Goal: Task Accomplishment & Management: Manage account settings

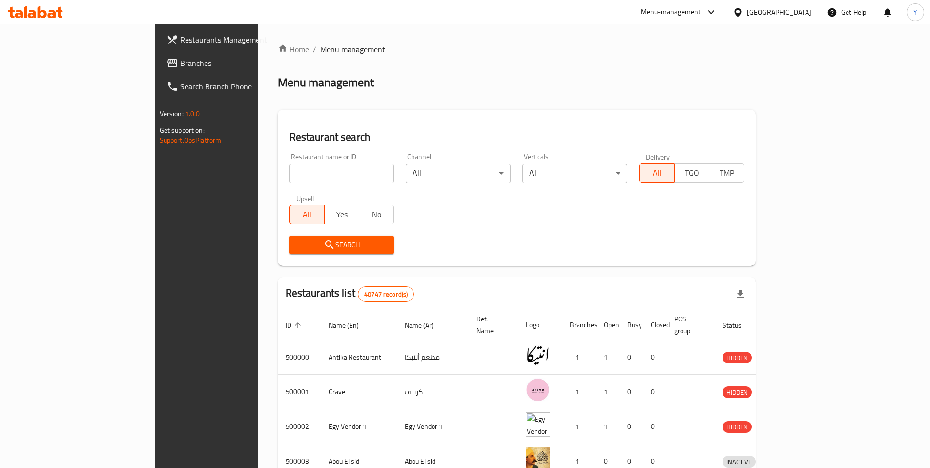
click at [289, 177] on input "search" at bounding box center [341, 173] width 105 height 20
paste input "701011"
type input "701011"
click button "Search" at bounding box center [341, 245] width 105 height 18
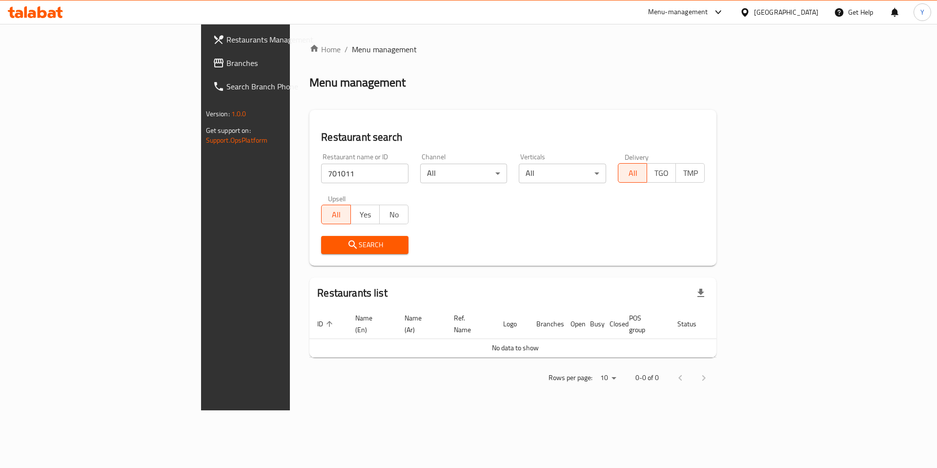
click at [803, 5] on div "[GEOGRAPHIC_DATA]" at bounding box center [779, 11] width 94 height 23
click at [754, 15] on div at bounding box center [747, 12] width 14 height 11
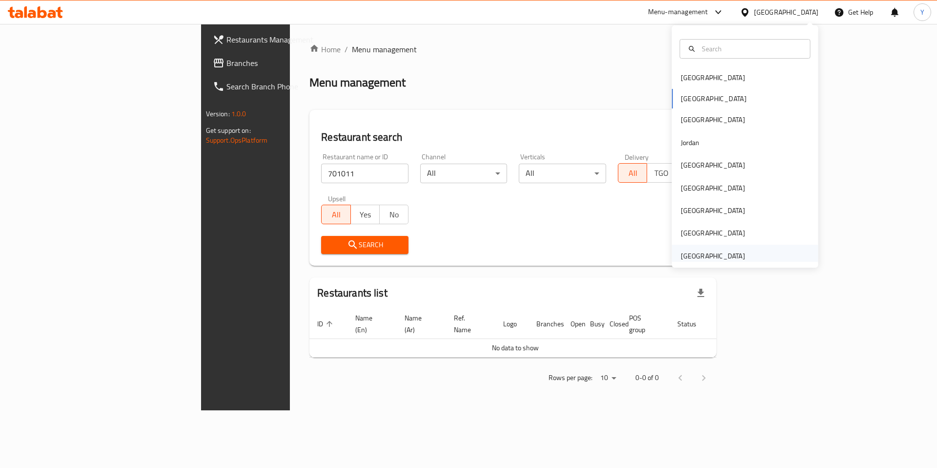
click at [705, 253] on div "[GEOGRAPHIC_DATA]" at bounding box center [713, 255] width 64 height 11
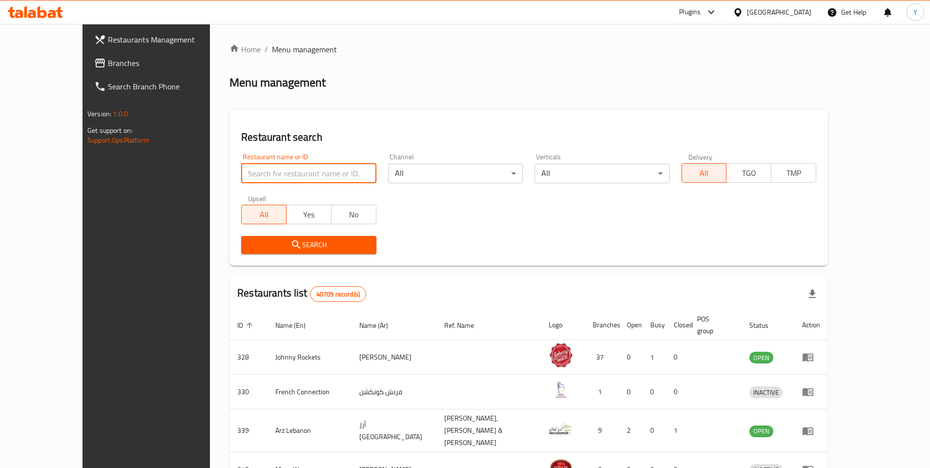
click at [260, 177] on input "search" at bounding box center [308, 173] width 135 height 20
paste input "701011"
type input "701011"
click button "Search" at bounding box center [308, 245] width 135 height 18
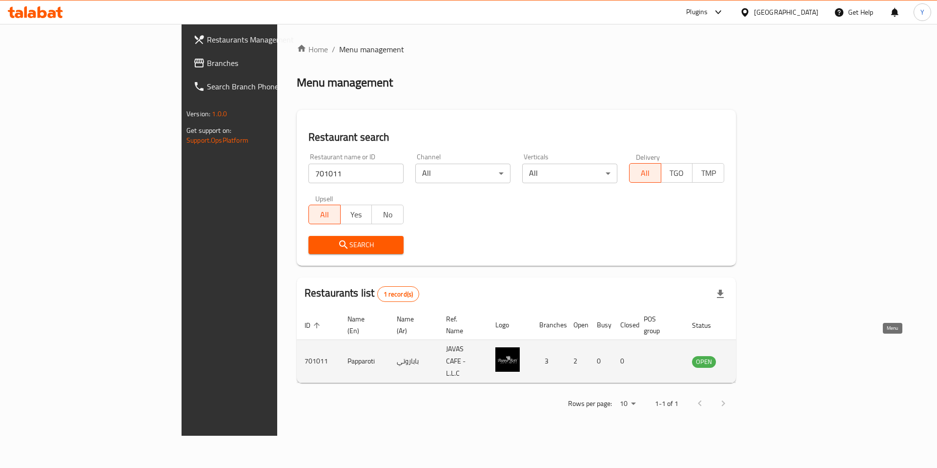
click at [754, 357] on icon "enhanced table" at bounding box center [749, 361] width 11 height 8
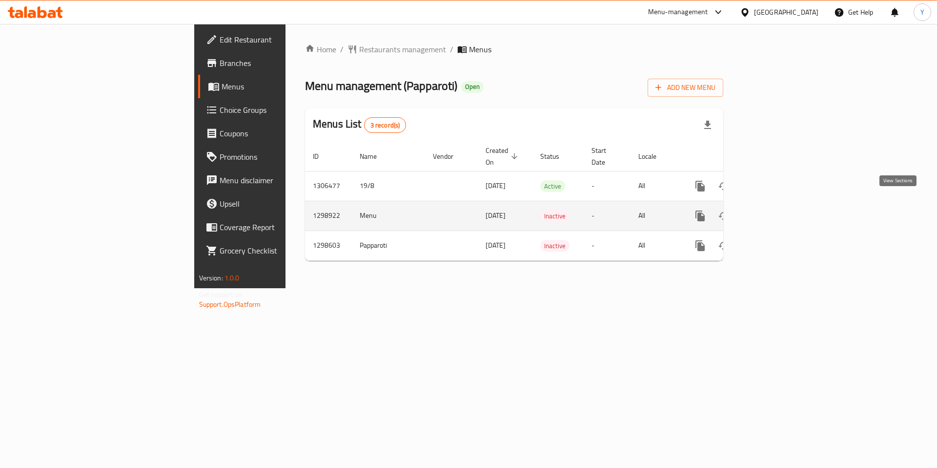
click at [776, 210] on icon "enhanced table" at bounding box center [771, 216] width 12 height 12
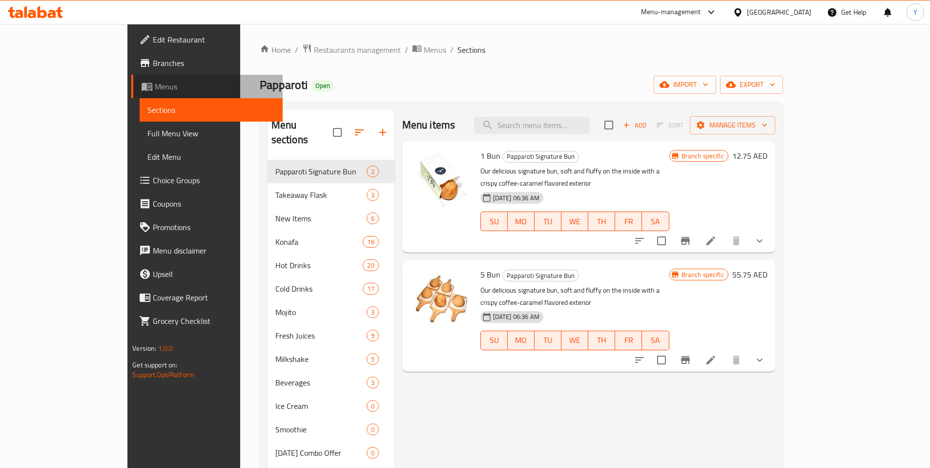
click at [155, 81] on span "Menus" at bounding box center [215, 87] width 120 height 12
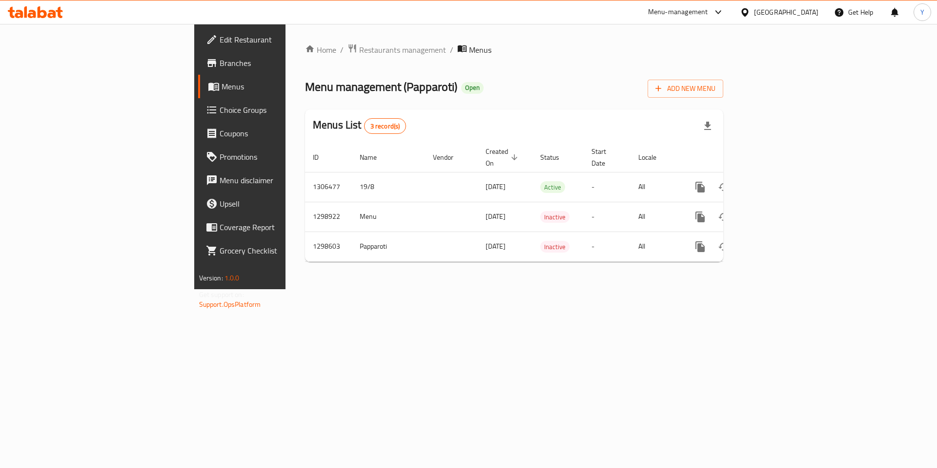
click at [222, 82] on span "Menus" at bounding box center [283, 87] width 122 height 12
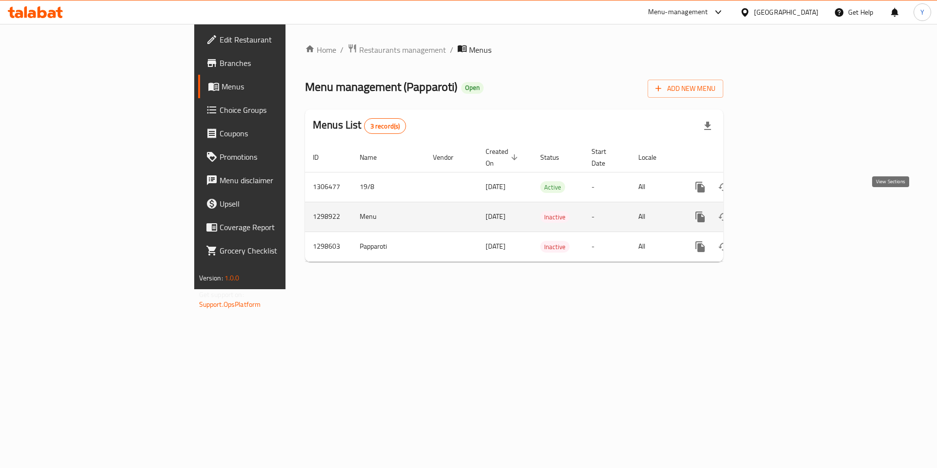
click at [776, 211] on icon "enhanced table" at bounding box center [771, 217] width 12 height 12
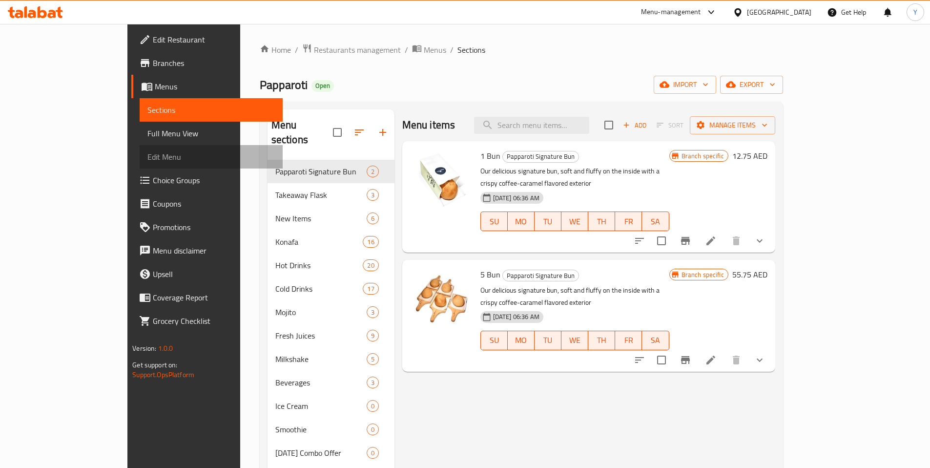
click at [147, 155] on span "Edit Menu" at bounding box center [210, 157] width 127 height 12
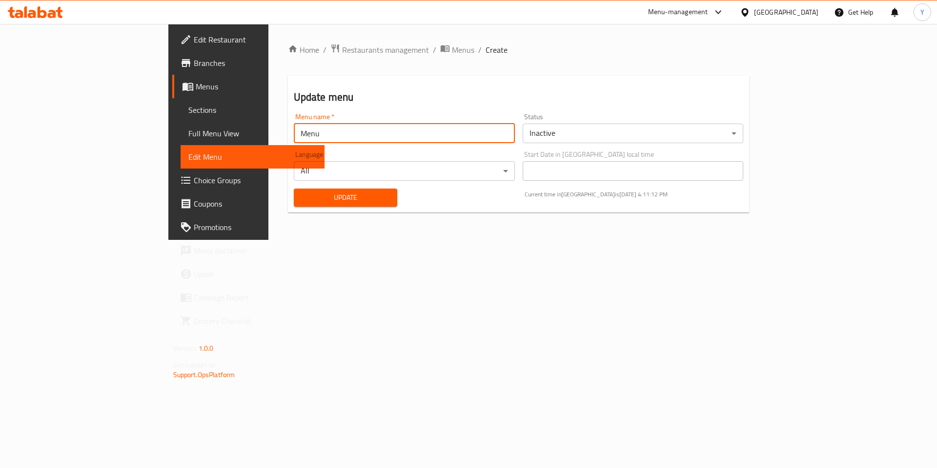
click at [404, 133] on input "Menu" at bounding box center [404, 133] width 221 height 20
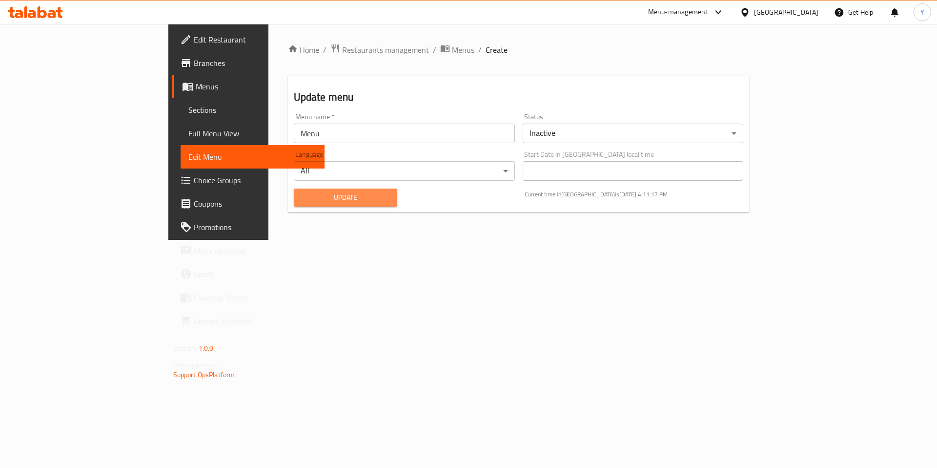
click at [302, 202] on span "Update" at bounding box center [346, 197] width 88 height 12
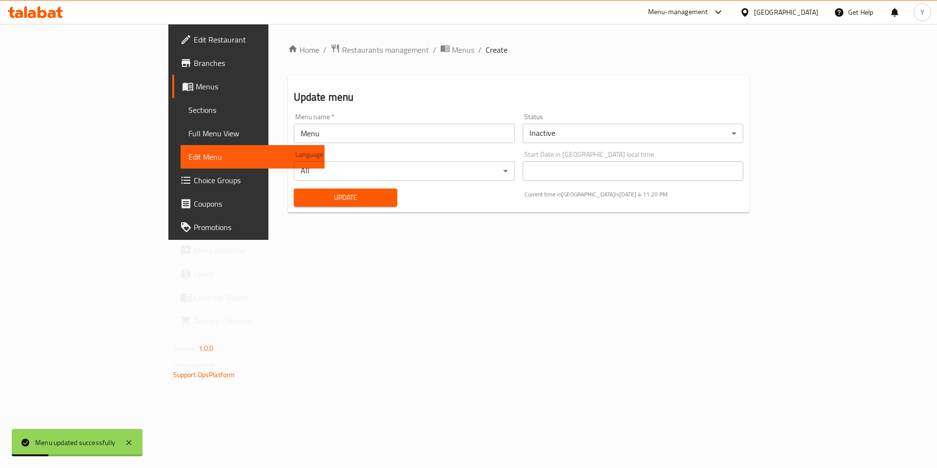
click at [294, 132] on input "Menu" at bounding box center [404, 133] width 221 height 20
click at [268, 240] on div "Home / Restaurants management / Menus / Create Update menu Menu name   * Menu M…" at bounding box center [518, 132] width 501 height 216
click at [302, 193] on span "Update" at bounding box center [346, 197] width 88 height 12
click at [420, 140] on input "Menu" at bounding box center [404, 133] width 221 height 20
click at [302, 202] on span "Update" at bounding box center [346, 197] width 88 height 12
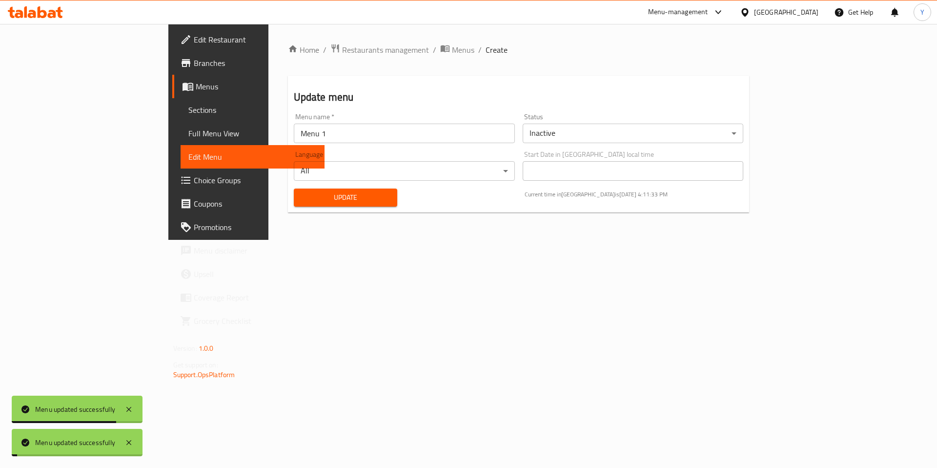
click at [294, 138] on input "Menu 1" at bounding box center [404, 133] width 221 height 20
type input "Menu"
click at [302, 199] on span "Update" at bounding box center [346, 197] width 88 height 12
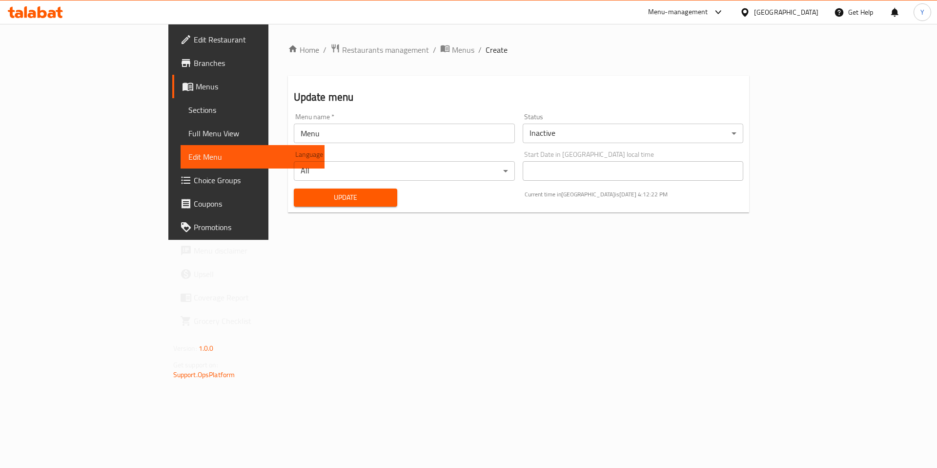
click at [769, 14] on div "[GEOGRAPHIC_DATA]" at bounding box center [786, 12] width 64 height 11
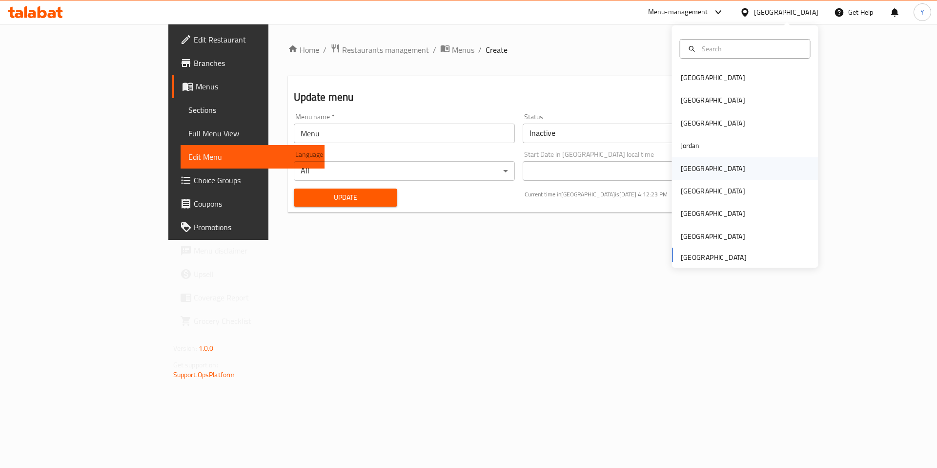
click at [686, 169] on div "[GEOGRAPHIC_DATA]" at bounding box center [713, 168] width 64 height 11
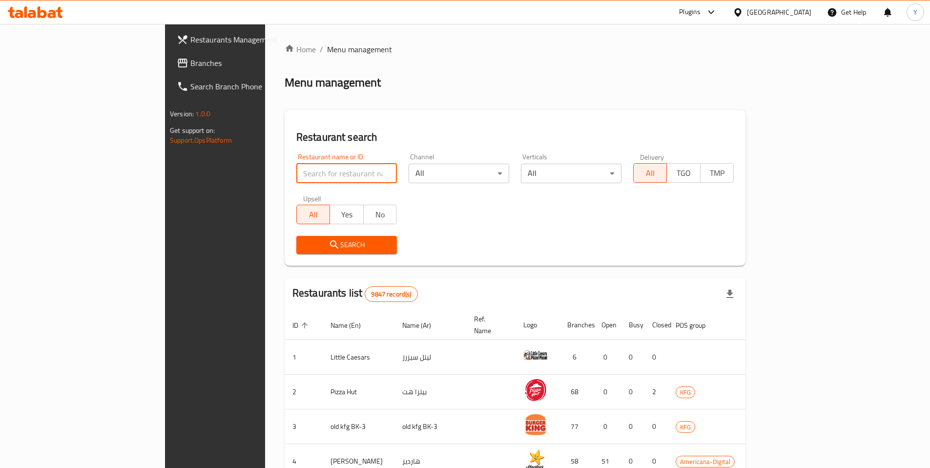
click at [296, 171] on input "search" at bounding box center [346, 173] width 101 height 20
paste input "677634"
type input "677634"
click button "Search" at bounding box center [346, 245] width 101 height 18
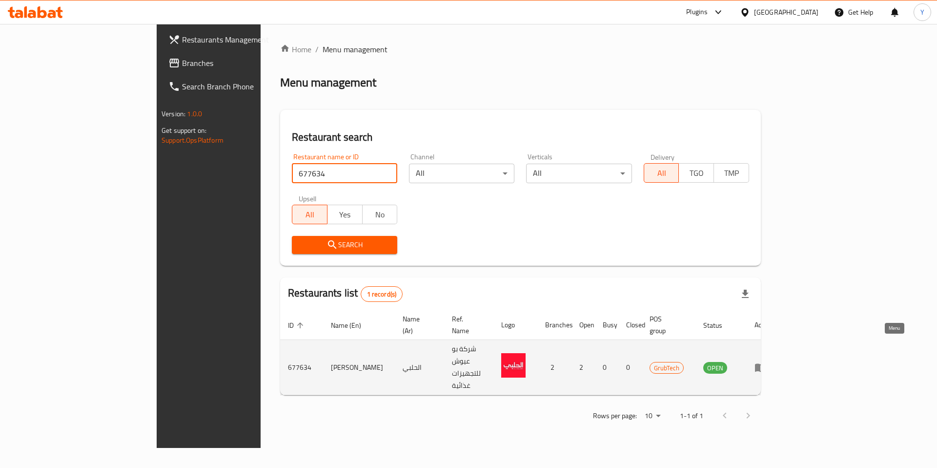
click at [766, 361] on icon "enhanced table" at bounding box center [760, 367] width 12 height 12
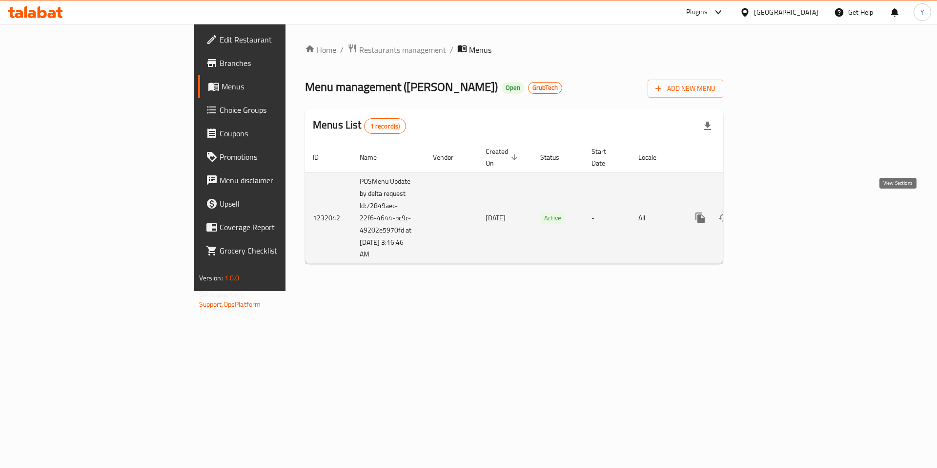
click at [776, 212] on icon "enhanced table" at bounding box center [771, 218] width 12 height 12
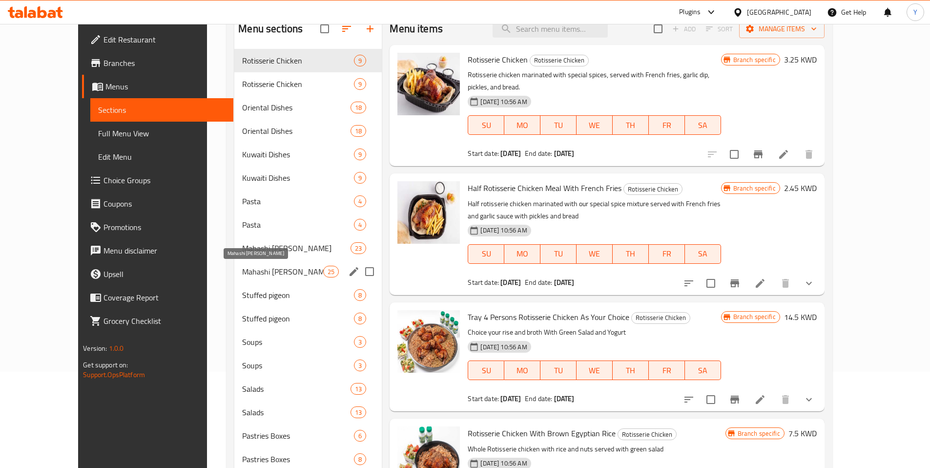
scroll to position [117, 0]
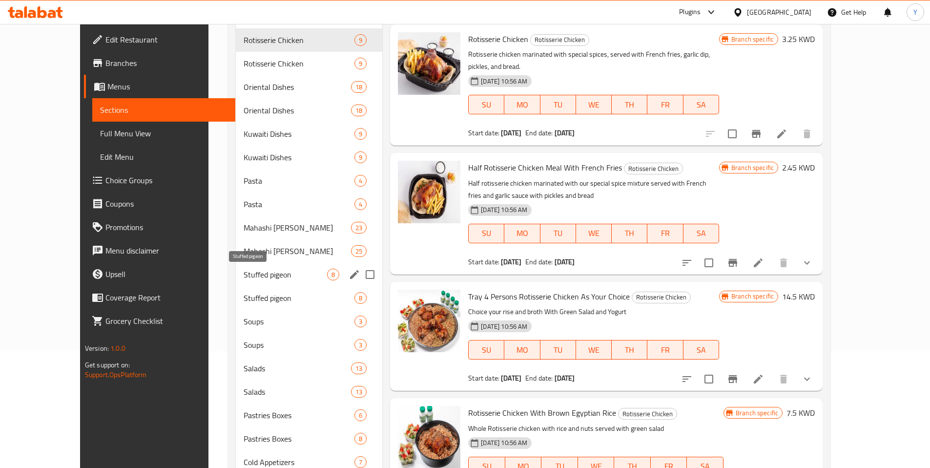
click at [244, 277] on span "Stuffed pigeon" at bounding box center [285, 274] width 83 height 12
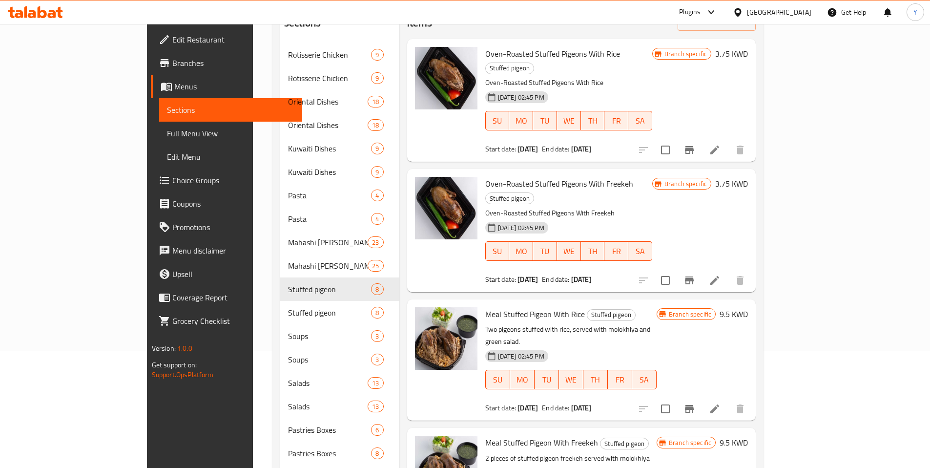
scroll to position [245, 0]
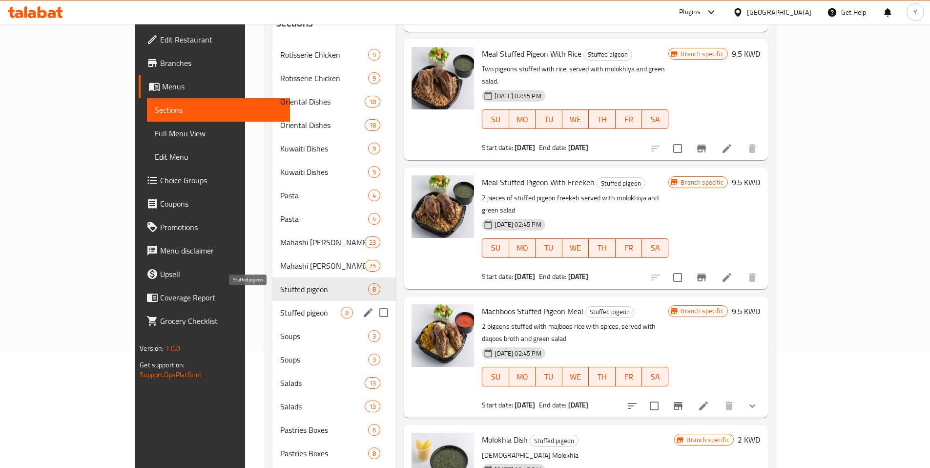
click at [280, 306] on span "Stuffed pigeon" at bounding box center [310, 312] width 61 height 12
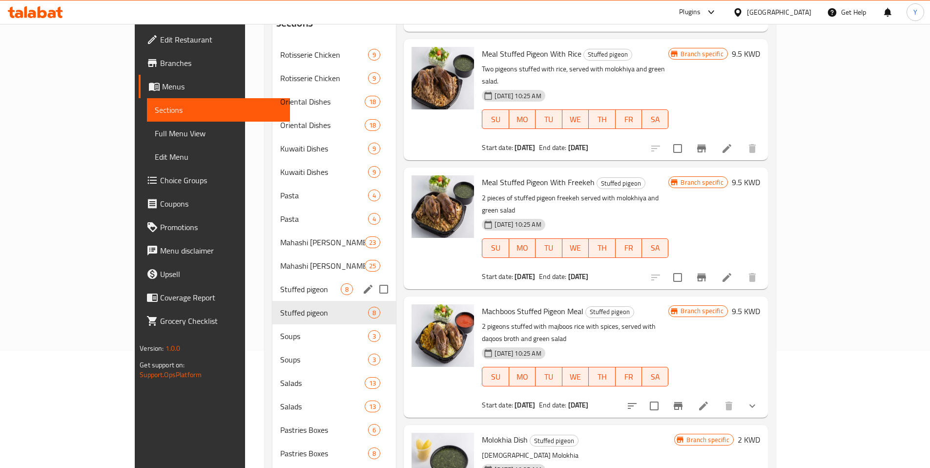
click at [272, 281] on div "Stuffed pigeon 8" at bounding box center [334, 288] width 124 height 23
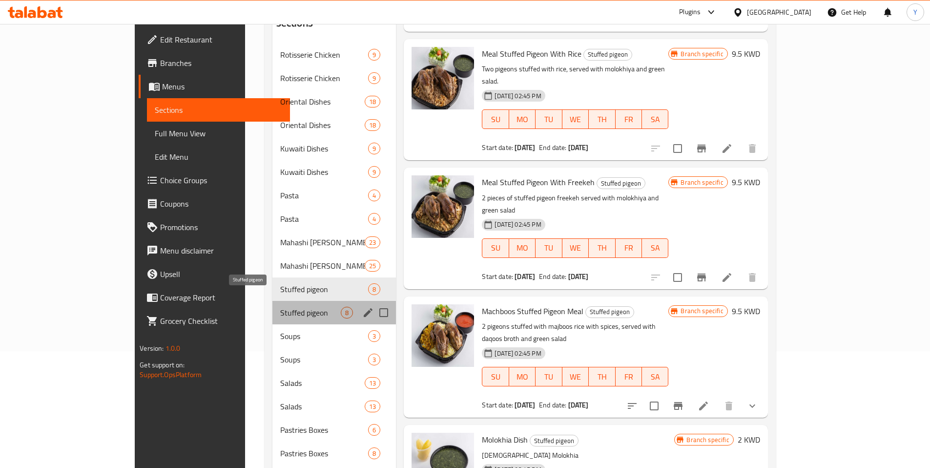
click at [280, 306] on span "Stuffed pigeon" at bounding box center [310, 312] width 61 height 12
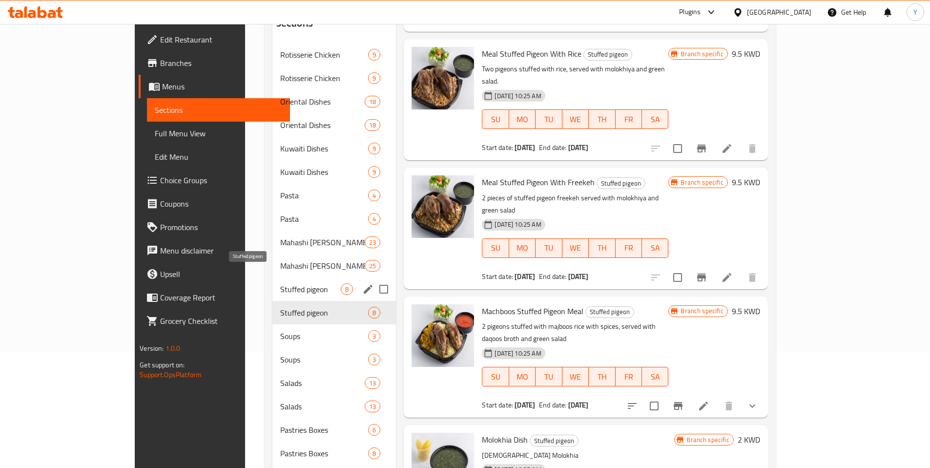
click at [280, 283] on span "Stuffed pigeon" at bounding box center [310, 289] width 61 height 12
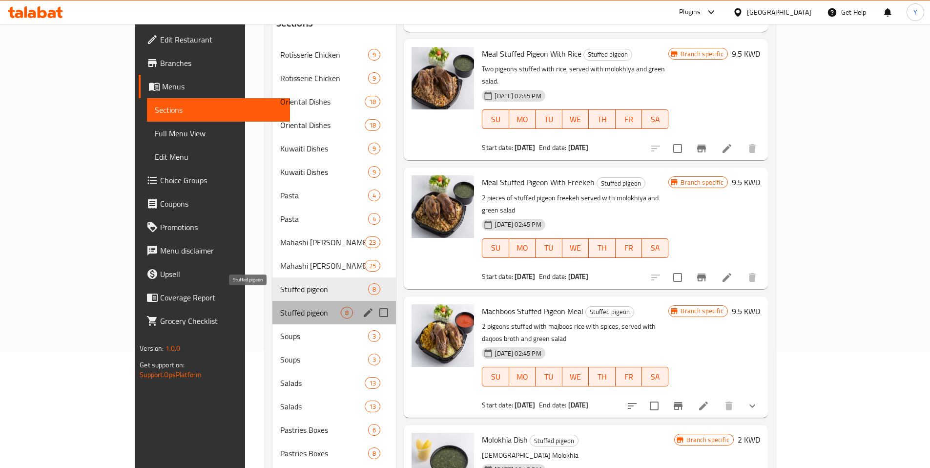
click at [280, 306] on span "Stuffed pigeon" at bounding box center [310, 312] width 61 height 12
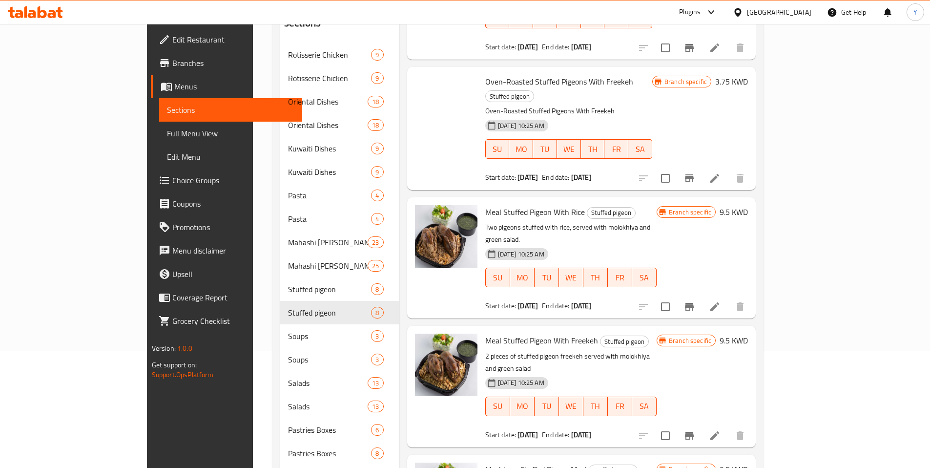
scroll to position [52, 0]
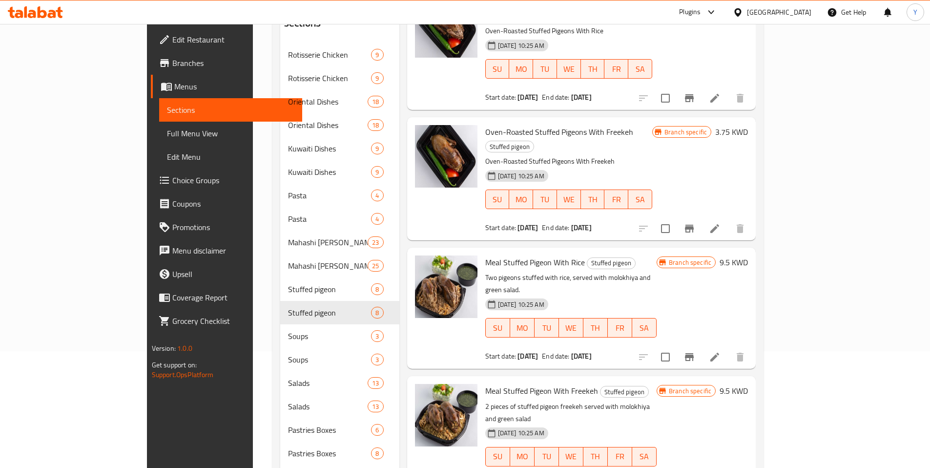
click at [719, 224] on icon at bounding box center [714, 228] width 9 height 9
